Goal: Book appointment/travel/reservation

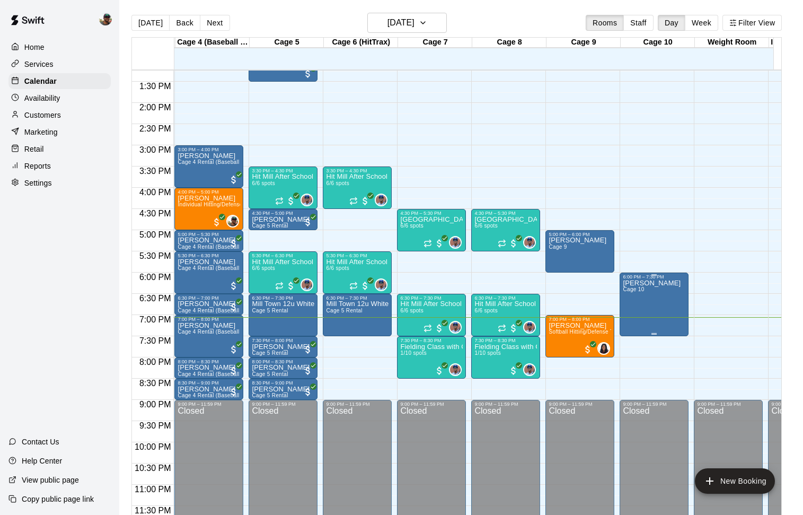
scroll to position [0, 223]
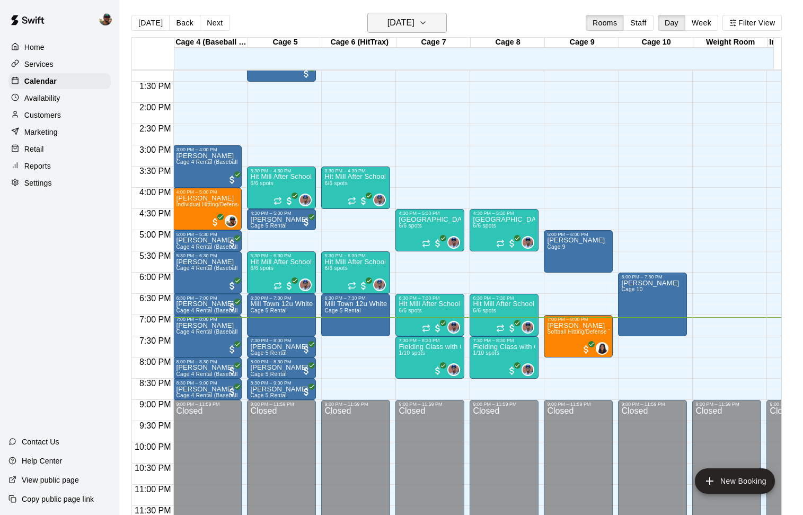
click at [427, 23] on icon "button" at bounding box center [423, 22] width 8 height 13
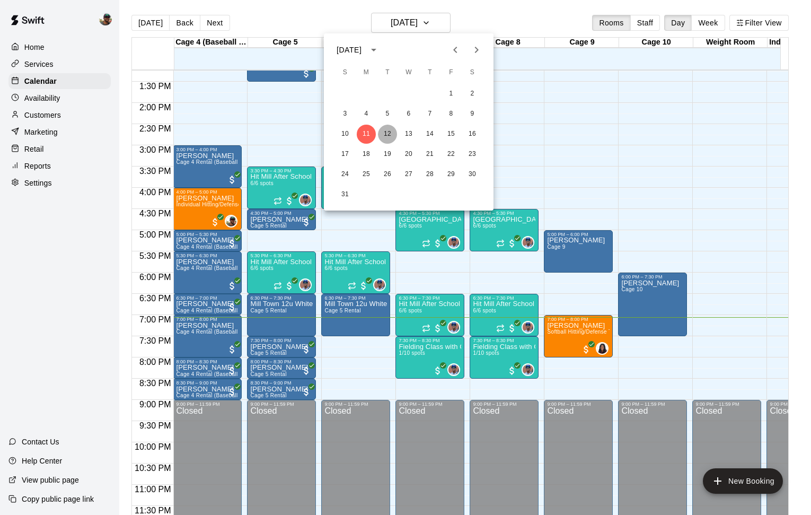
click at [386, 136] on button "12" at bounding box center [387, 134] width 19 height 19
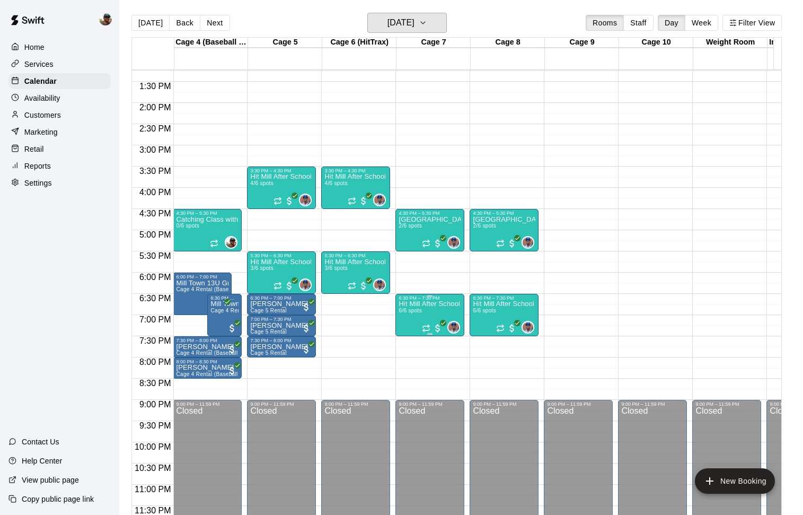
scroll to position [570, 223]
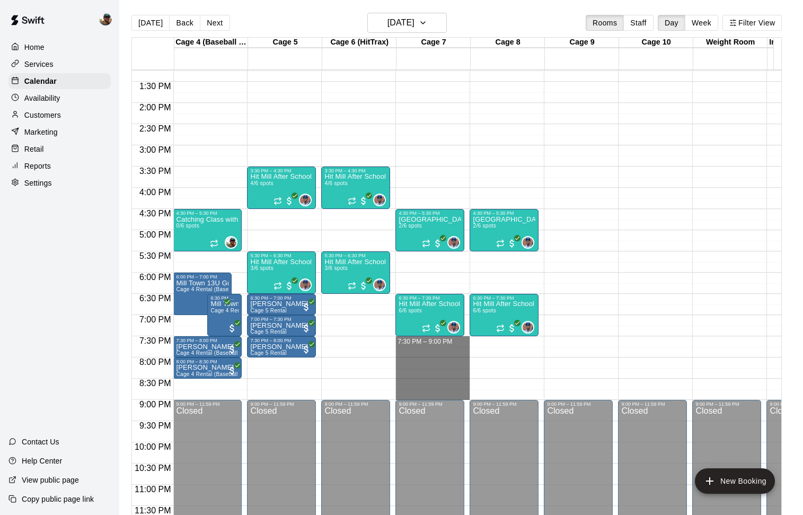
drag, startPoint x: 401, startPoint y: 332, endPoint x: 418, endPoint y: 380, distance: 50.1
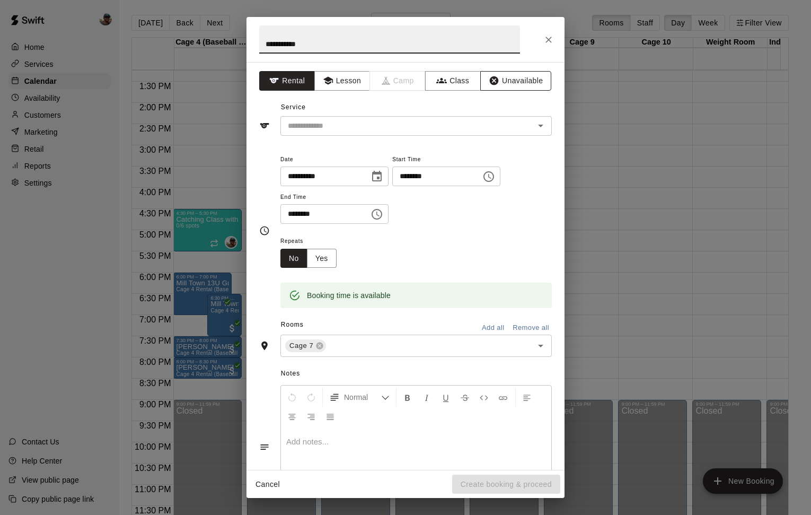
type input "**********"
click at [499, 90] on button "Unavailable" at bounding box center [515, 81] width 71 height 20
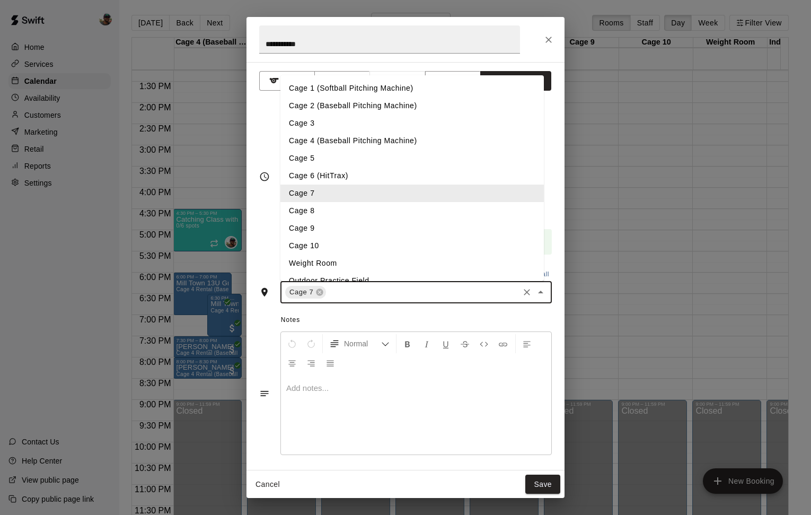
click at [389, 289] on input "text" at bounding box center [423, 292] width 190 height 13
click at [349, 213] on li "Cage 8" at bounding box center [411, 210] width 263 height 17
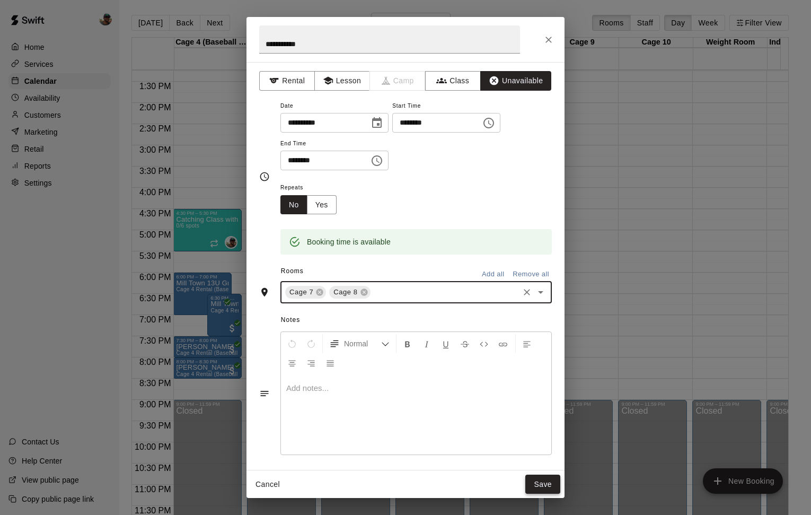
click at [546, 484] on button "Save" at bounding box center [542, 484] width 35 height 20
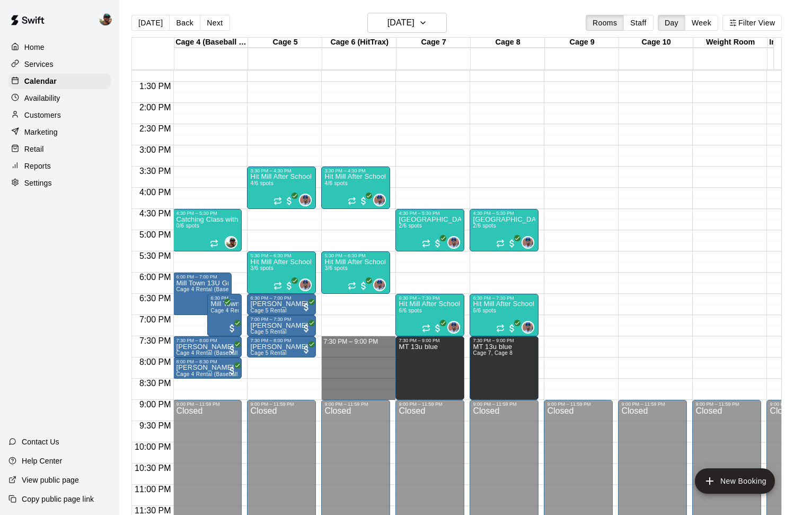
drag, startPoint x: 355, startPoint y: 332, endPoint x: 360, endPoint y: 382, distance: 49.6
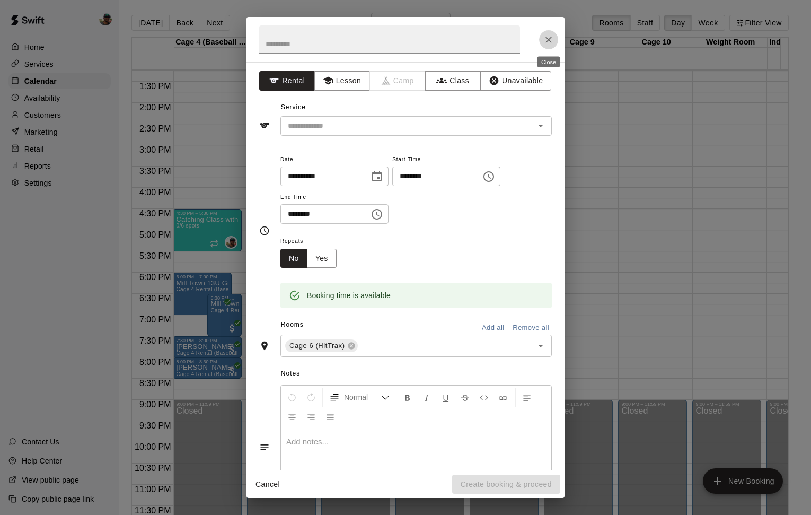
click at [550, 40] on icon "Close" at bounding box center [548, 39] width 11 height 11
